Goal: Ask a question

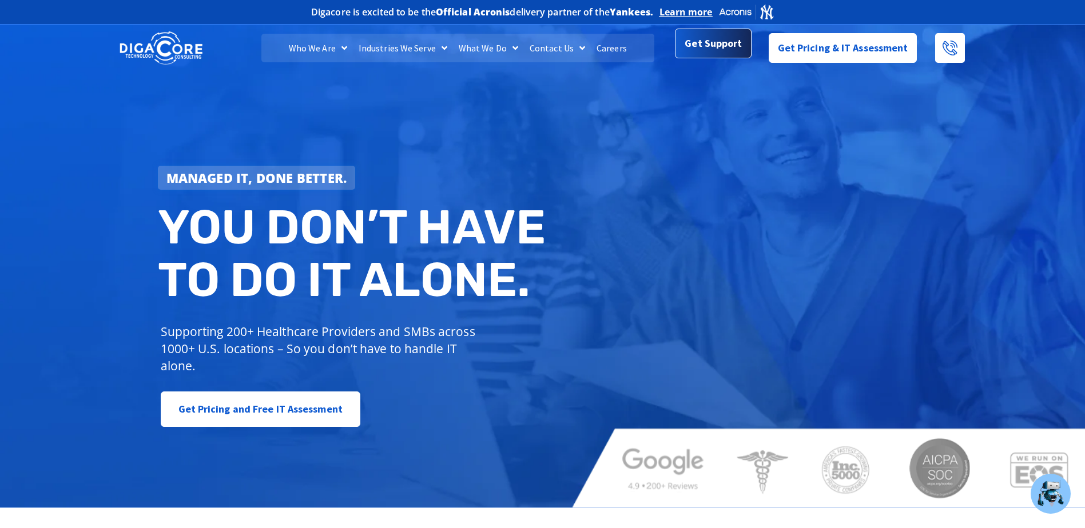
click at [696, 47] on span "Get Support" at bounding box center [713, 43] width 57 height 23
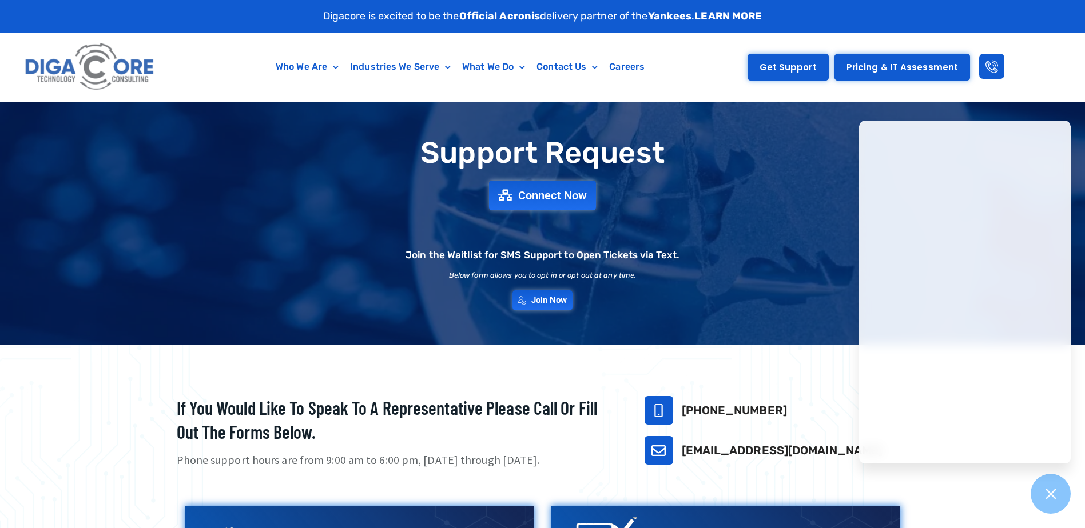
click at [779, 71] on span "Get Support" at bounding box center [787, 67] width 57 height 9
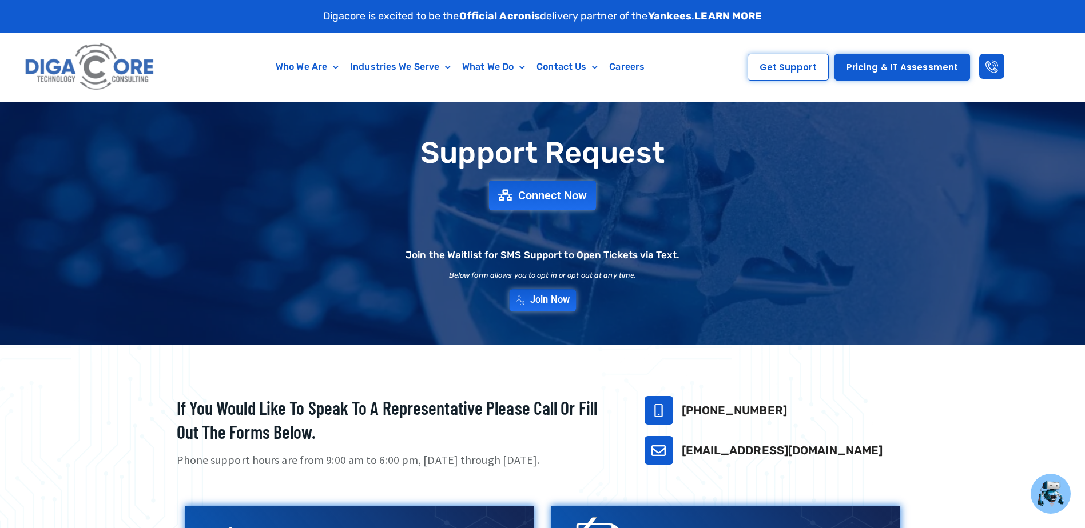
click at [549, 306] on link "Join Now" at bounding box center [542, 300] width 67 height 22
